Goal: Information Seeking & Learning: Find specific fact

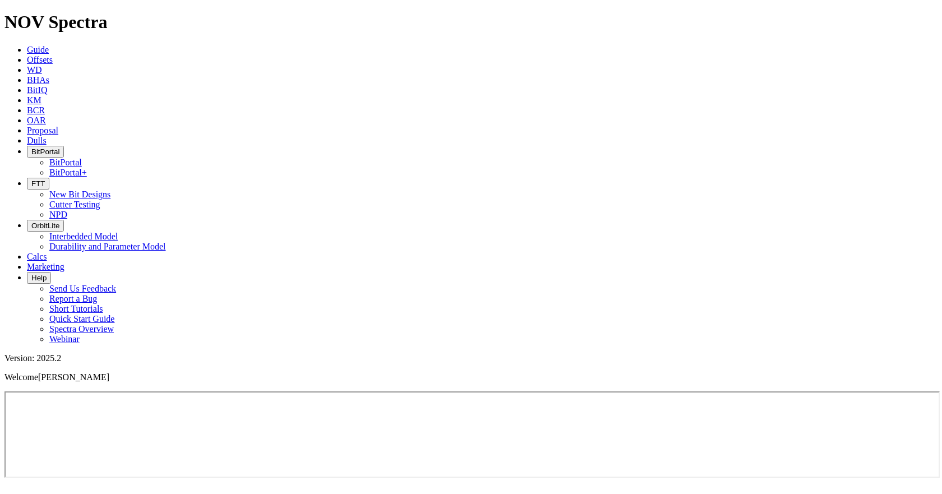
click at [64, 146] on button "BitPortal" at bounding box center [45, 152] width 37 height 12
click at [87, 168] on link "BitPortal+" at bounding box center [68, 173] width 38 height 10
click at [42, 95] on link "KM" at bounding box center [34, 100] width 15 height 10
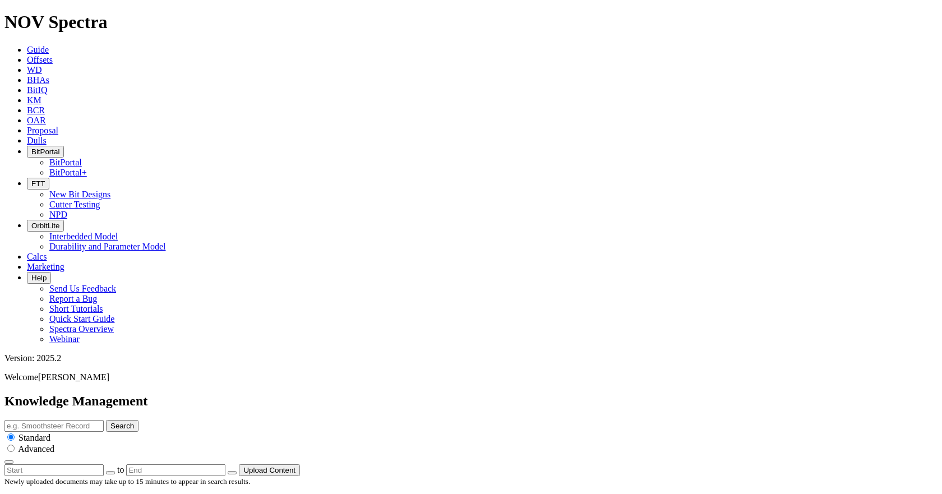
click at [104, 420] on input "text" at bounding box center [53, 426] width 99 height 12
type input "OXY"
click at [139, 420] on button "Search" at bounding box center [122, 426] width 33 height 12
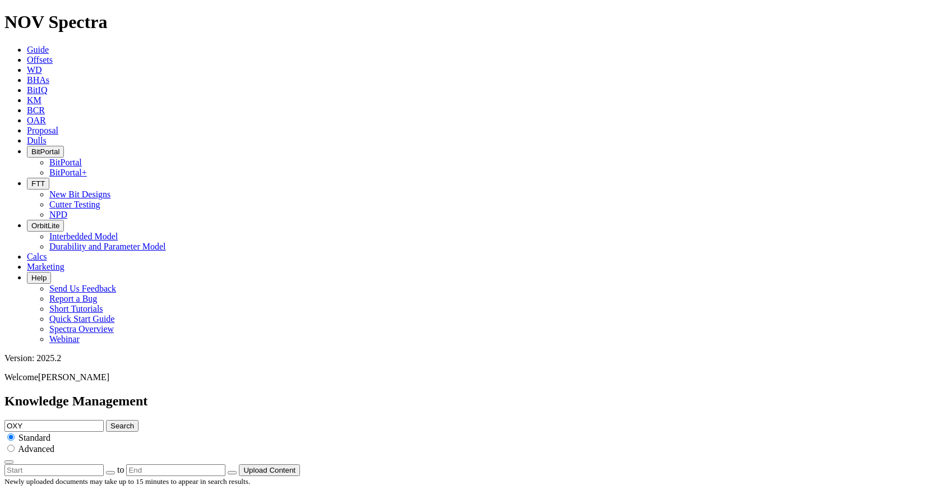
scroll to position [1683, 0]
drag, startPoint x: 182, startPoint y: 208, endPoint x: 154, endPoint y: 208, distance: 28.1
copy dd "A306696"
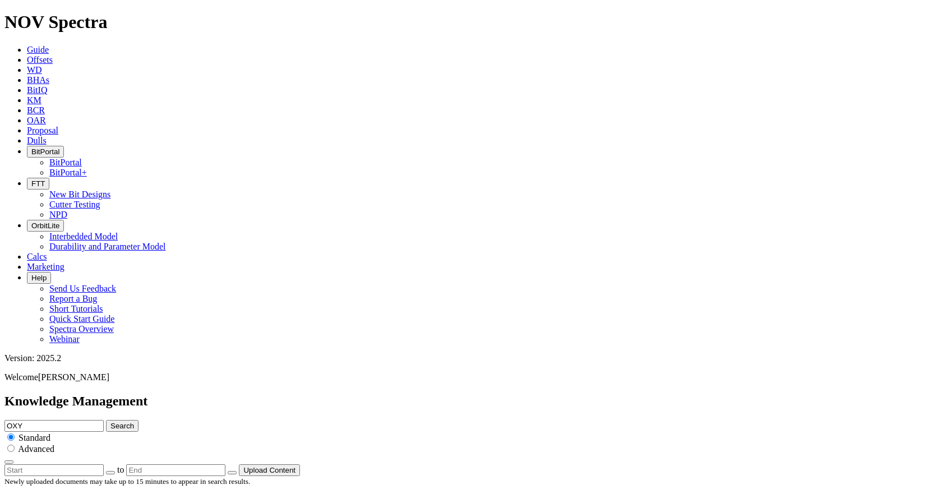
click at [115, 471] on button "button" at bounding box center [110, 472] width 9 height 3
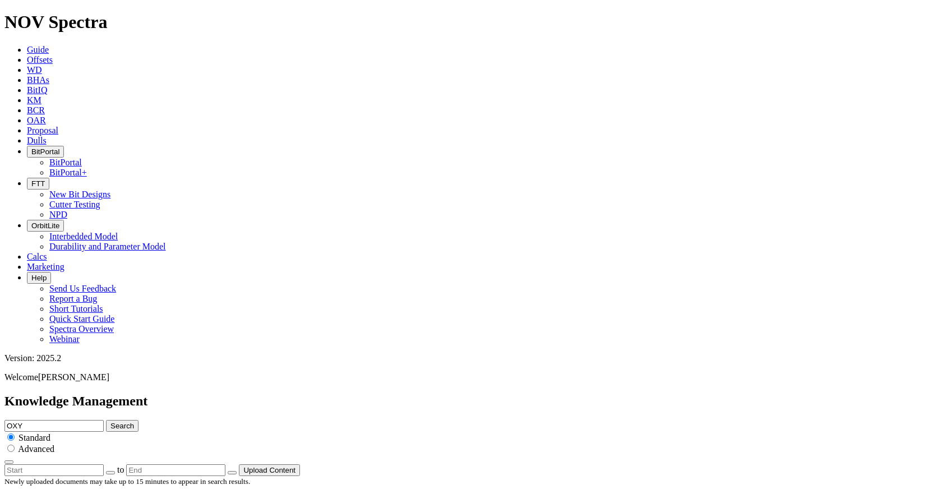
type input "[DATE]"
click at [0, 0] on div at bounding box center [0, 0] width 0 height 0
click at [139, 420] on button "Search" at bounding box center [122, 426] width 33 height 12
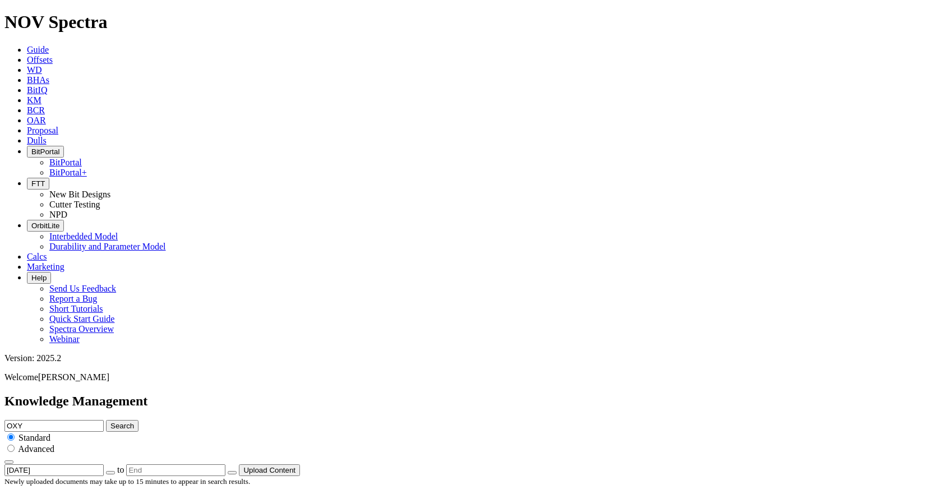
scroll to position [673, 0]
